Goal: Information Seeking & Learning: Learn about a topic

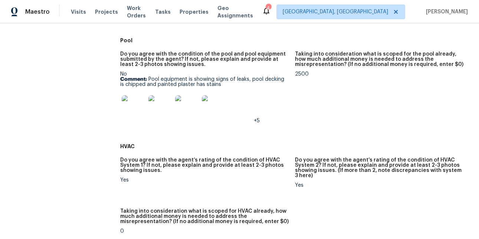
scroll to position [467, 0]
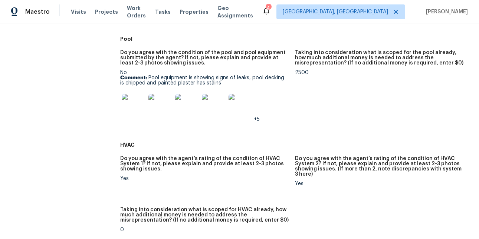
click at [137, 102] on img at bounding box center [134, 106] width 24 height 24
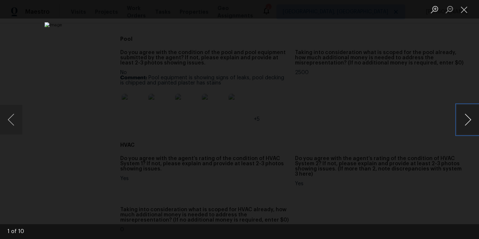
click at [460, 123] on button "Next image" at bounding box center [468, 120] width 22 height 30
click at [460, 122] on button "Next image" at bounding box center [468, 120] width 22 height 30
click at [463, 14] on button "Close lightbox" at bounding box center [464, 9] width 15 height 13
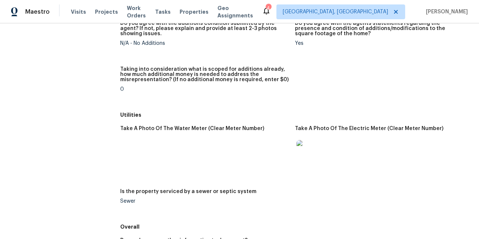
scroll to position [1200, 0]
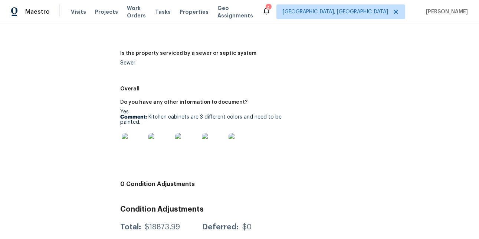
click at [125, 133] on img at bounding box center [134, 145] width 24 height 24
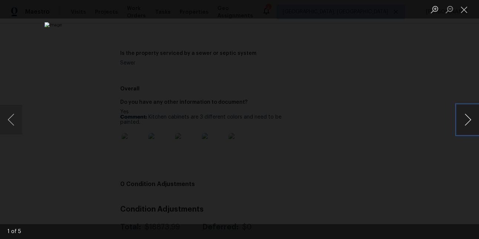
click at [470, 113] on button "Next image" at bounding box center [468, 120] width 22 height 30
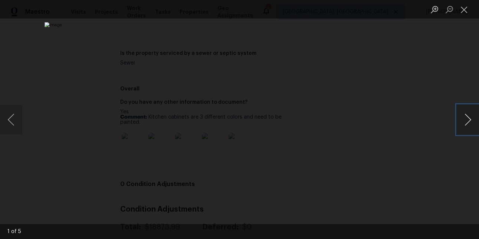
click at [470, 113] on button "Next image" at bounding box center [468, 120] width 22 height 30
click at [466, 2] on li "Lightbox" at bounding box center [464, 9] width 15 height 19
